Goal: Information Seeking & Learning: Learn about a topic

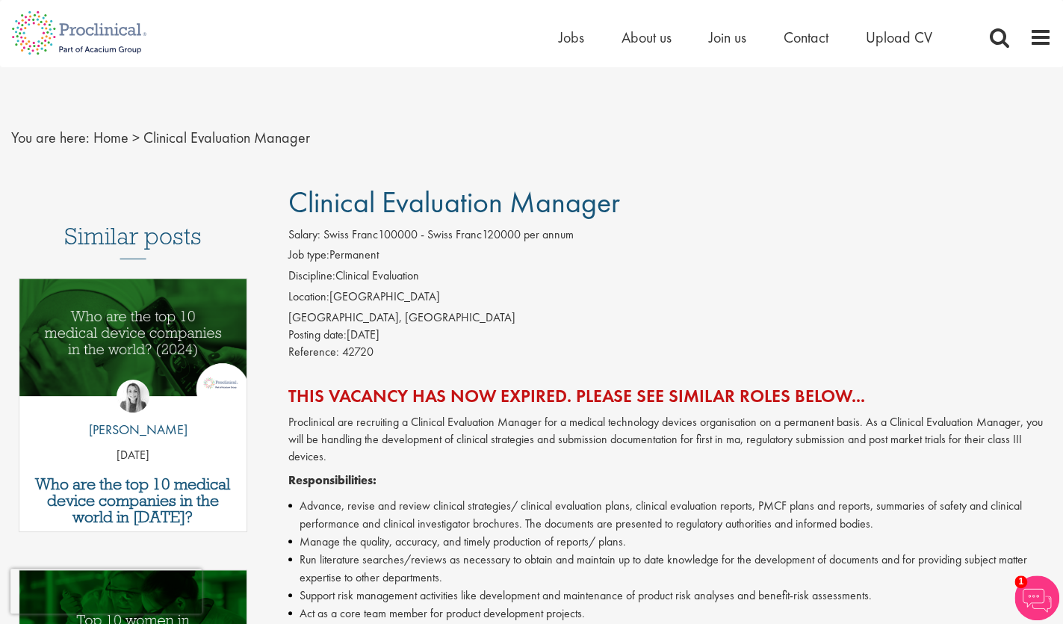
click at [391, 205] on span "Clinical Evaluation Manager" at bounding box center [454, 202] width 332 height 38
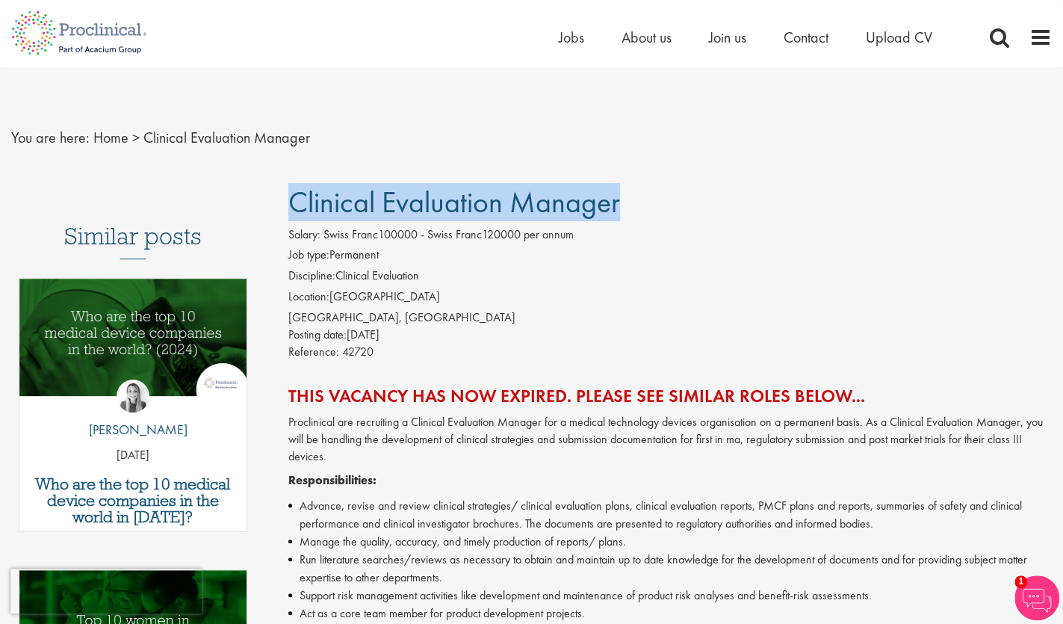
click at [391, 205] on span "Clinical Evaluation Manager" at bounding box center [454, 202] width 332 height 38
copy h1 "Clinical Evaluation Manager"
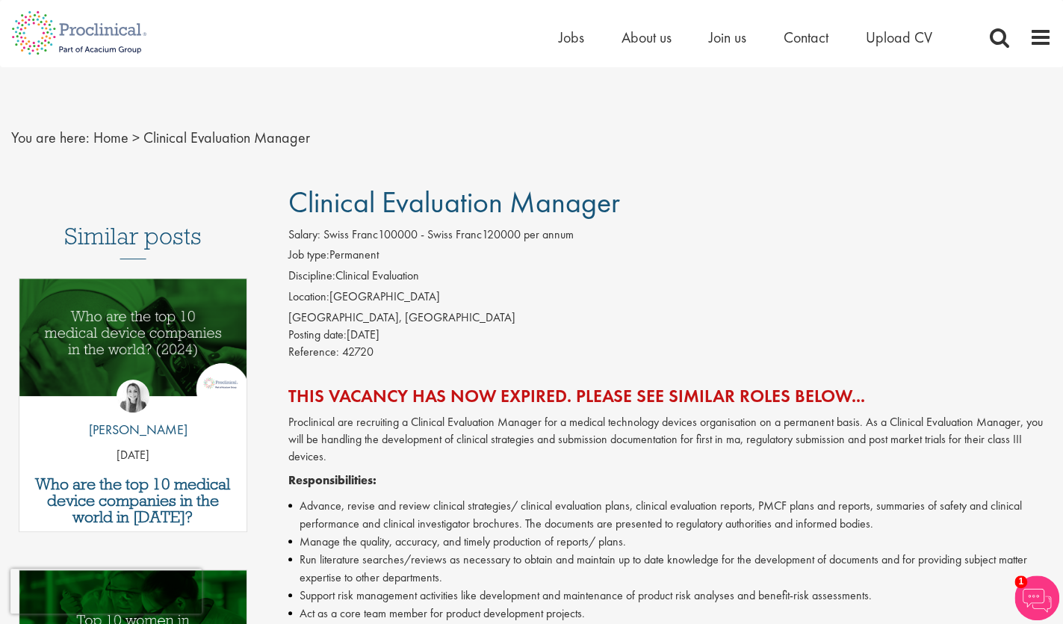
click at [467, 132] on nav "You are here: Home > Clinical Evaluation Manager" at bounding box center [531, 137] width 1040 height 37
click at [565, 39] on span "Jobs" at bounding box center [571, 37] width 25 height 19
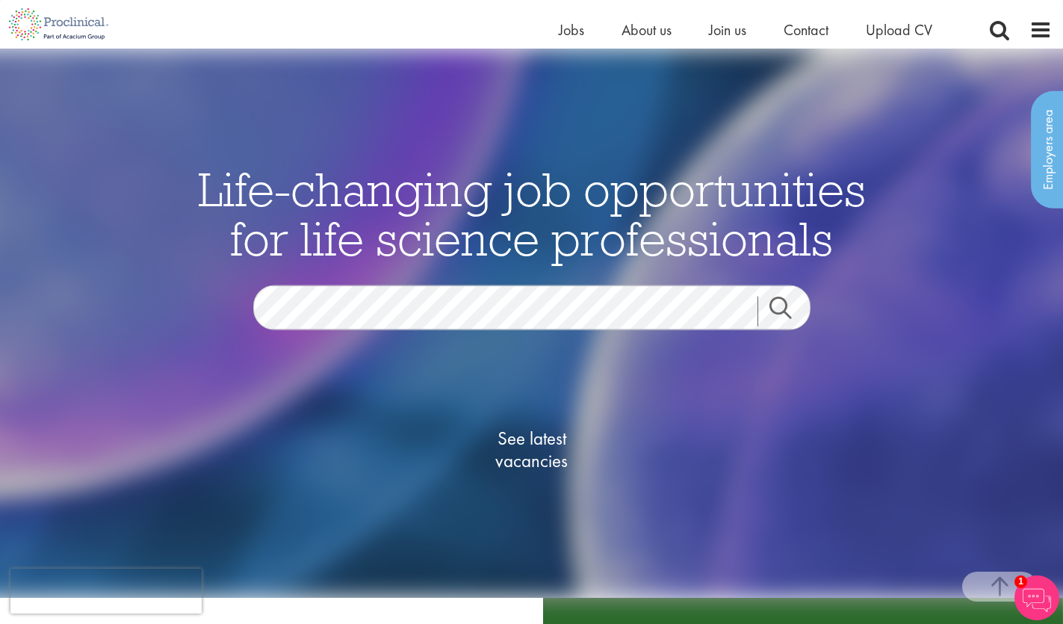
scroll to position [1243, 0]
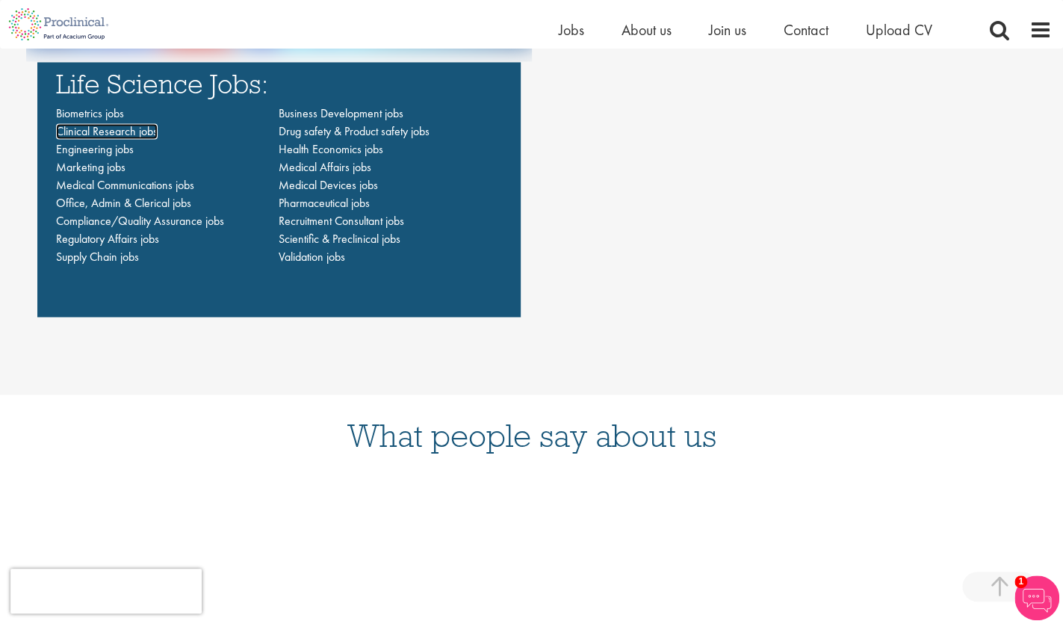
click at [113, 131] on span "Clinical Research jobs" at bounding box center [107, 131] width 102 height 16
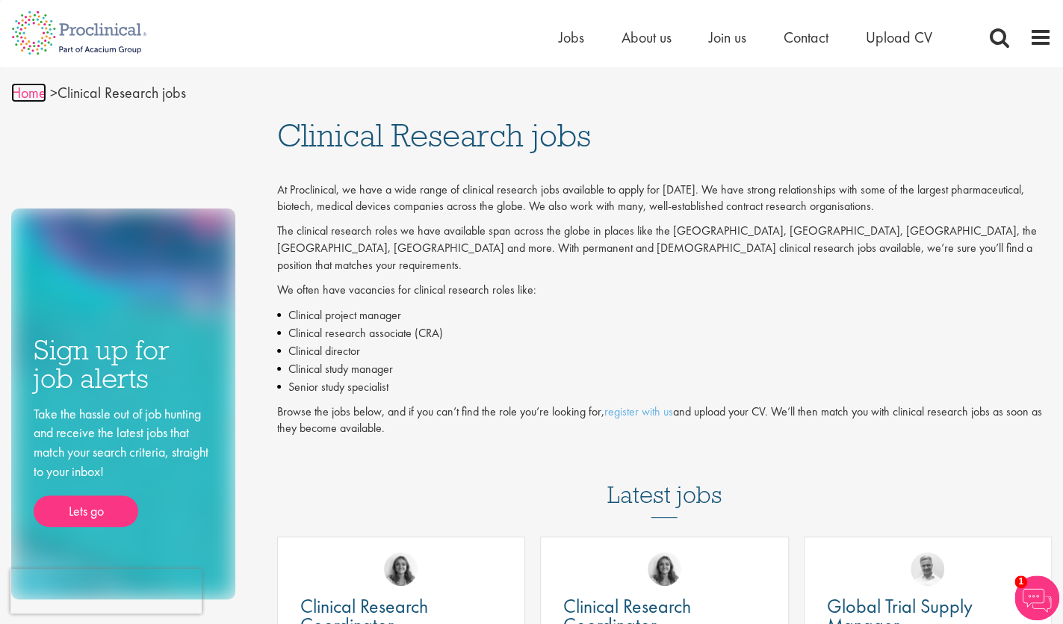
click at [34, 96] on link "Home" at bounding box center [28, 92] width 35 height 19
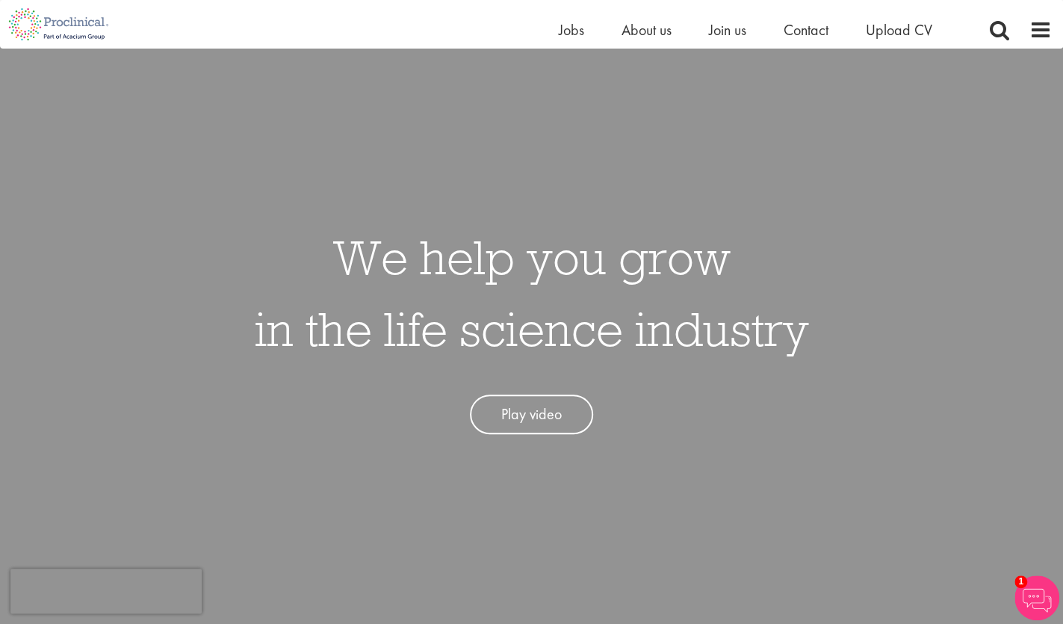
scroll to position [155, 0]
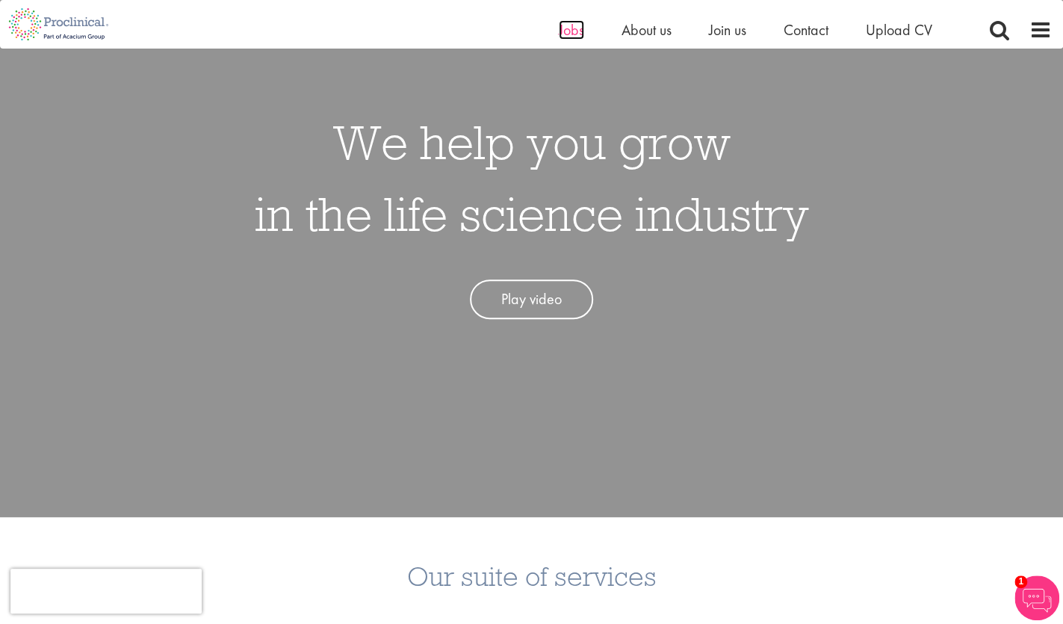
click at [567, 29] on span "Jobs" at bounding box center [571, 29] width 25 height 19
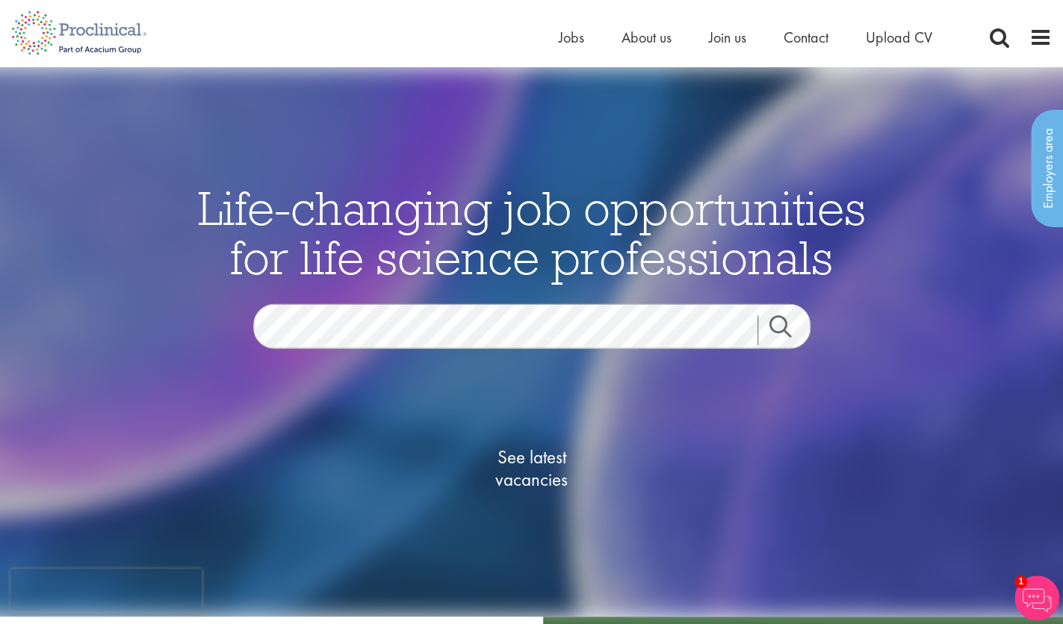
click at [1033, 49] on div "Home Jobs About us Join us Contact Upload CV" at bounding box center [805, 41] width 493 height 30
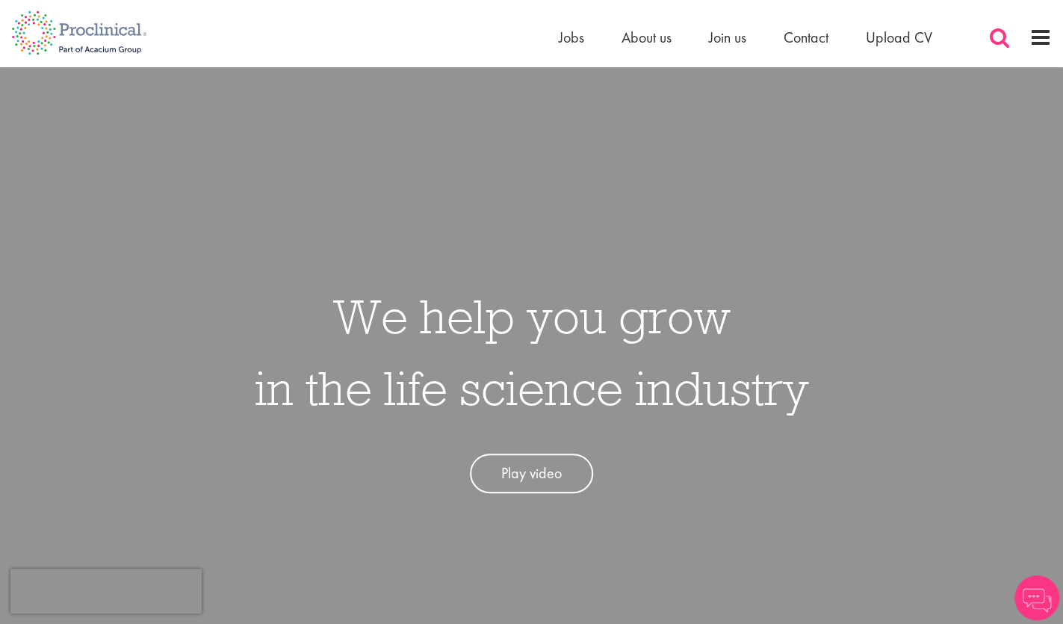
click at [1004, 46] on span at bounding box center [999, 37] width 22 height 22
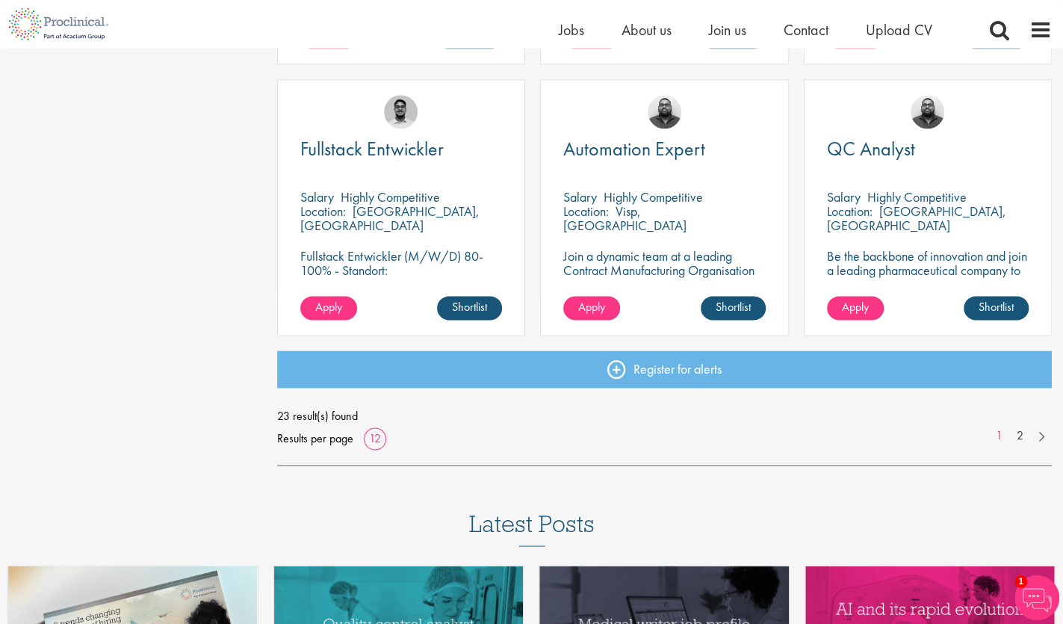
scroll to position [1087, 0]
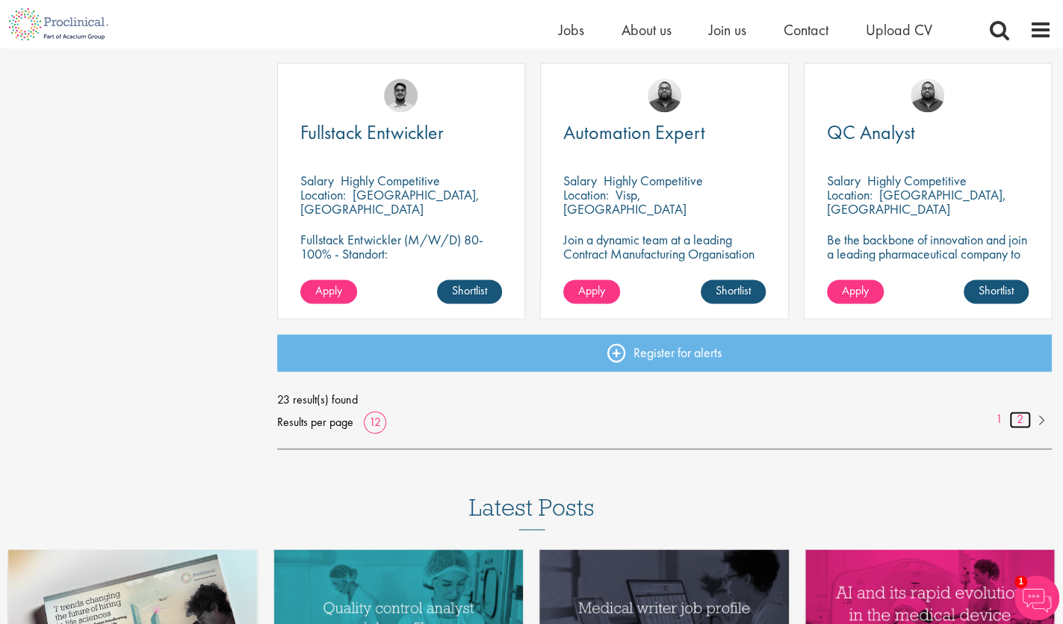
click at [1022, 420] on link "2" at bounding box center [1020, 419] width 22 height 17
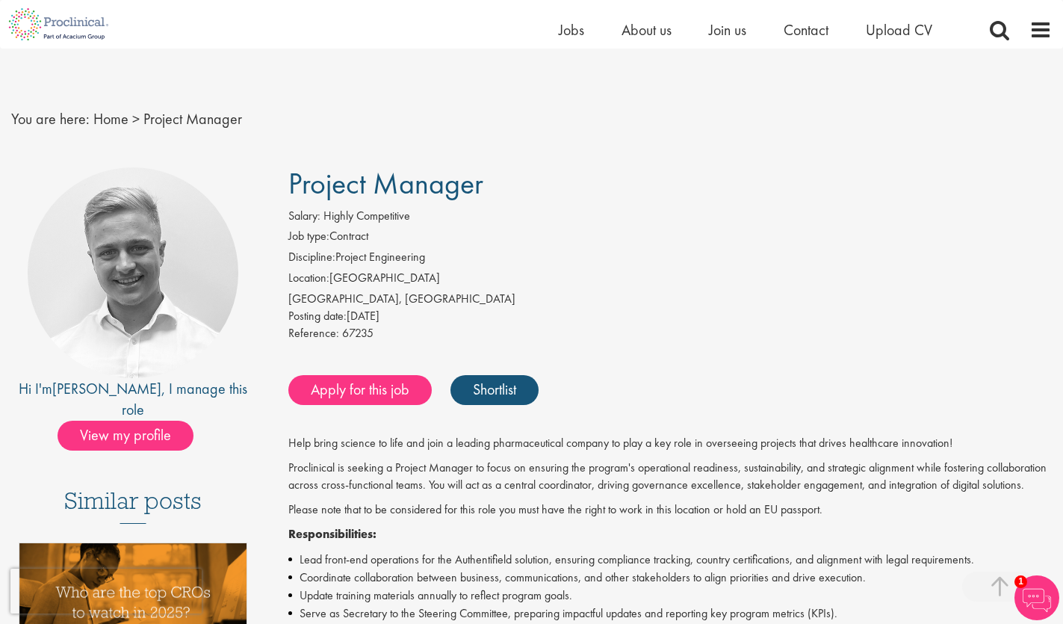
scroll to position [466, 0]
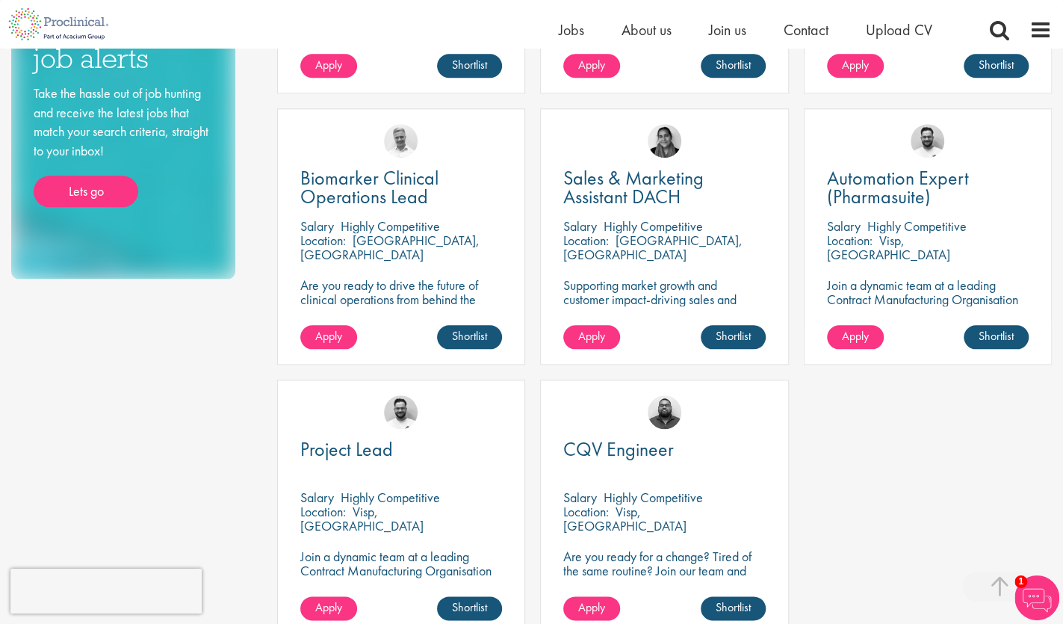
scroll to position [777, 0]
